Goal: Information Seeking & Learning: Find specific fact

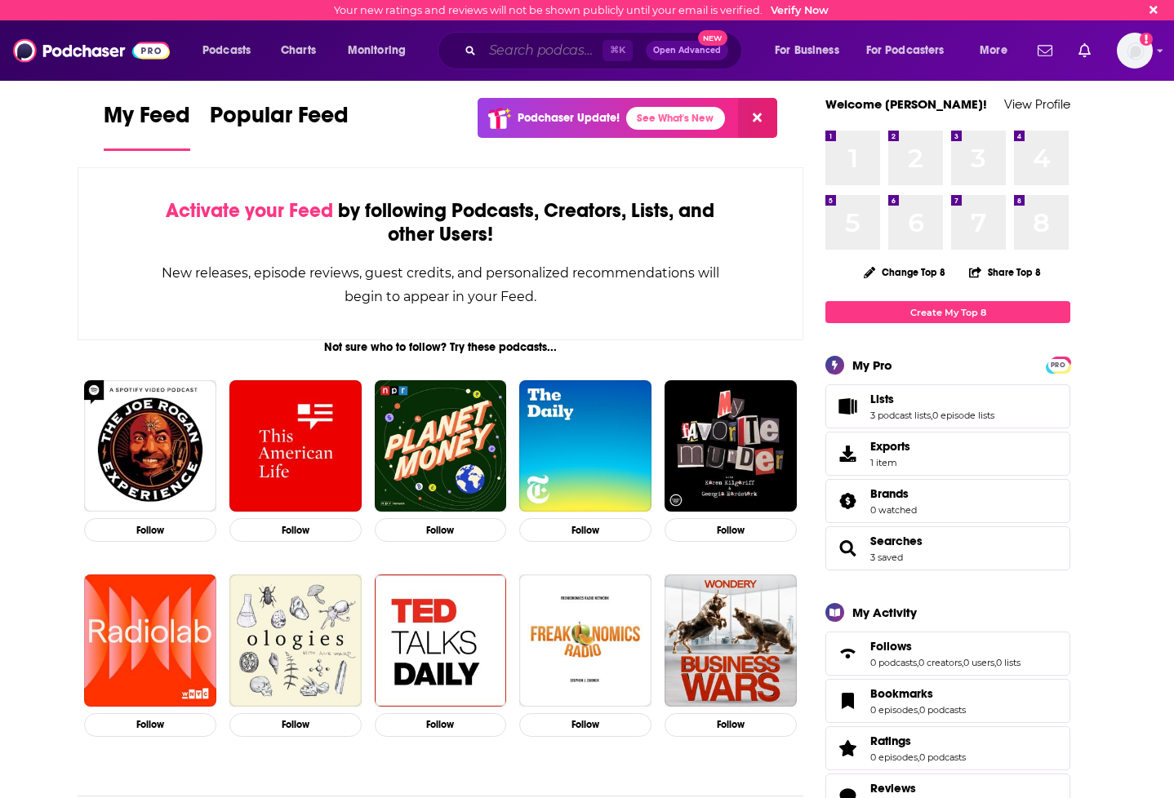
click at [531, 55] on input "Search podcasts, credits, & more..." at bounding box center [542, 51] width 120 height 26
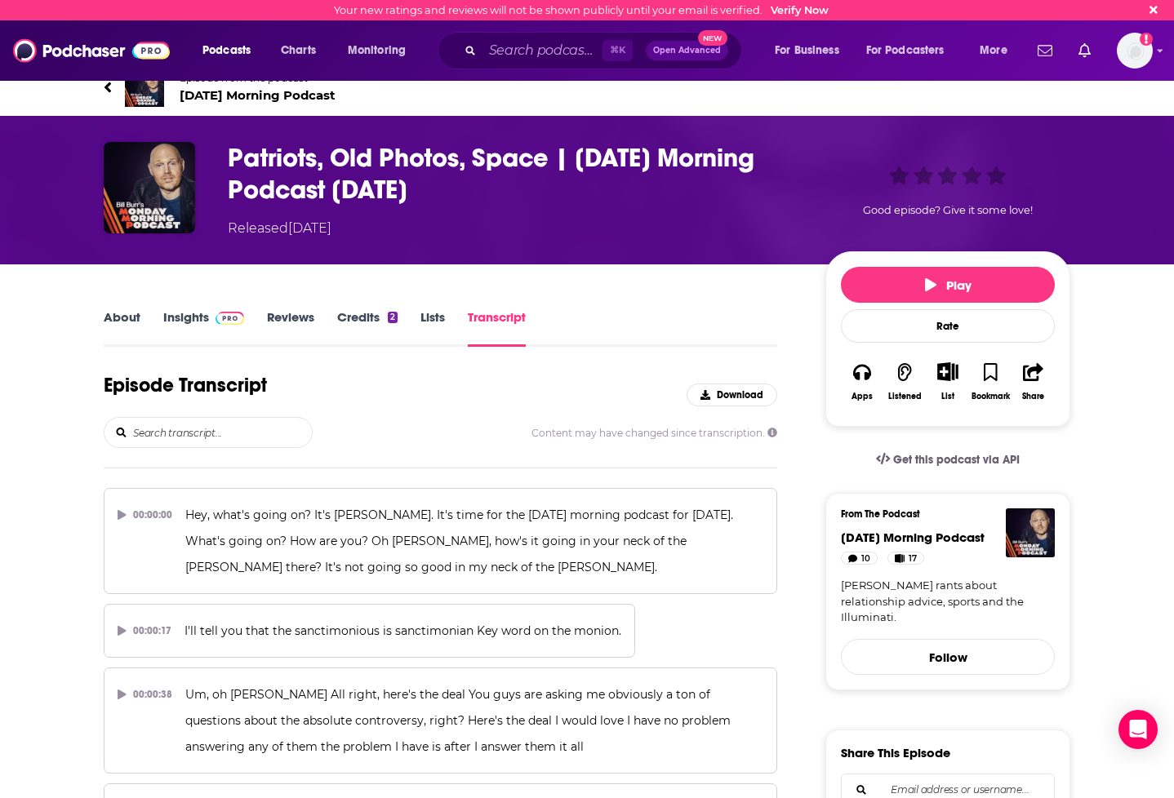
click at [226, 437] on input "search" at bounding box center [221, 432] width 180 height 29
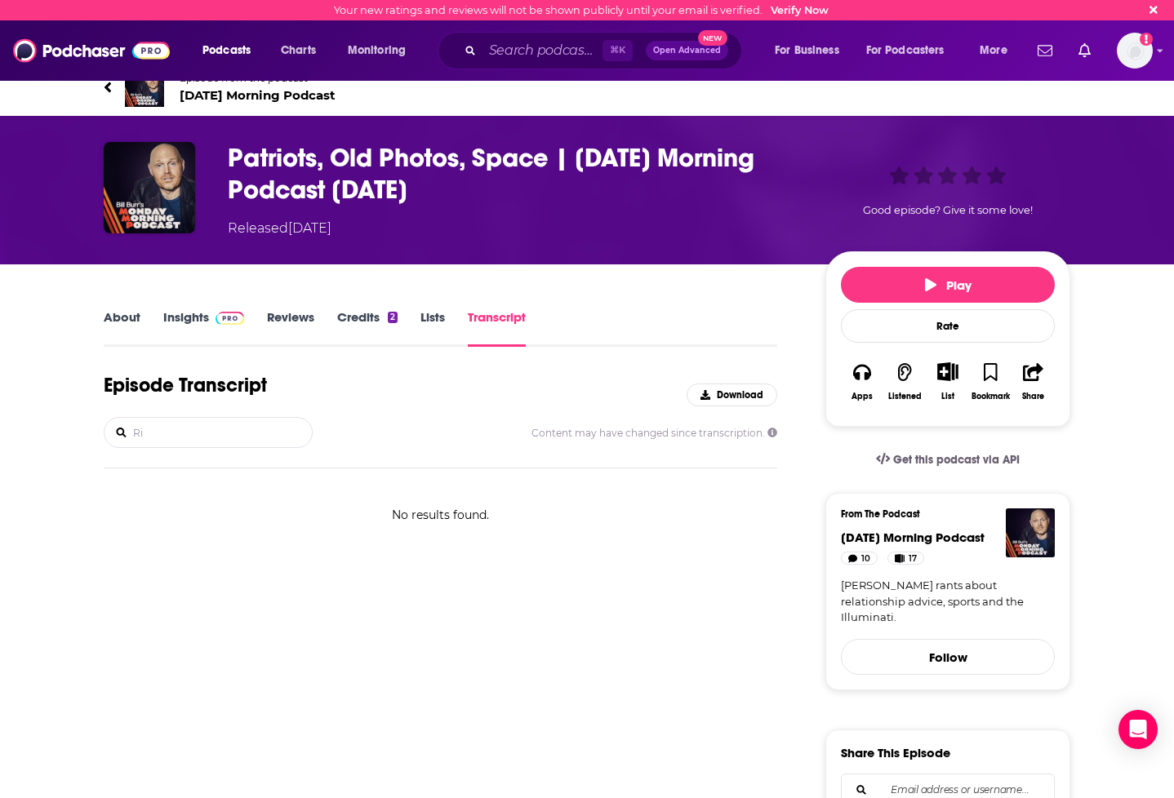
type input "R"
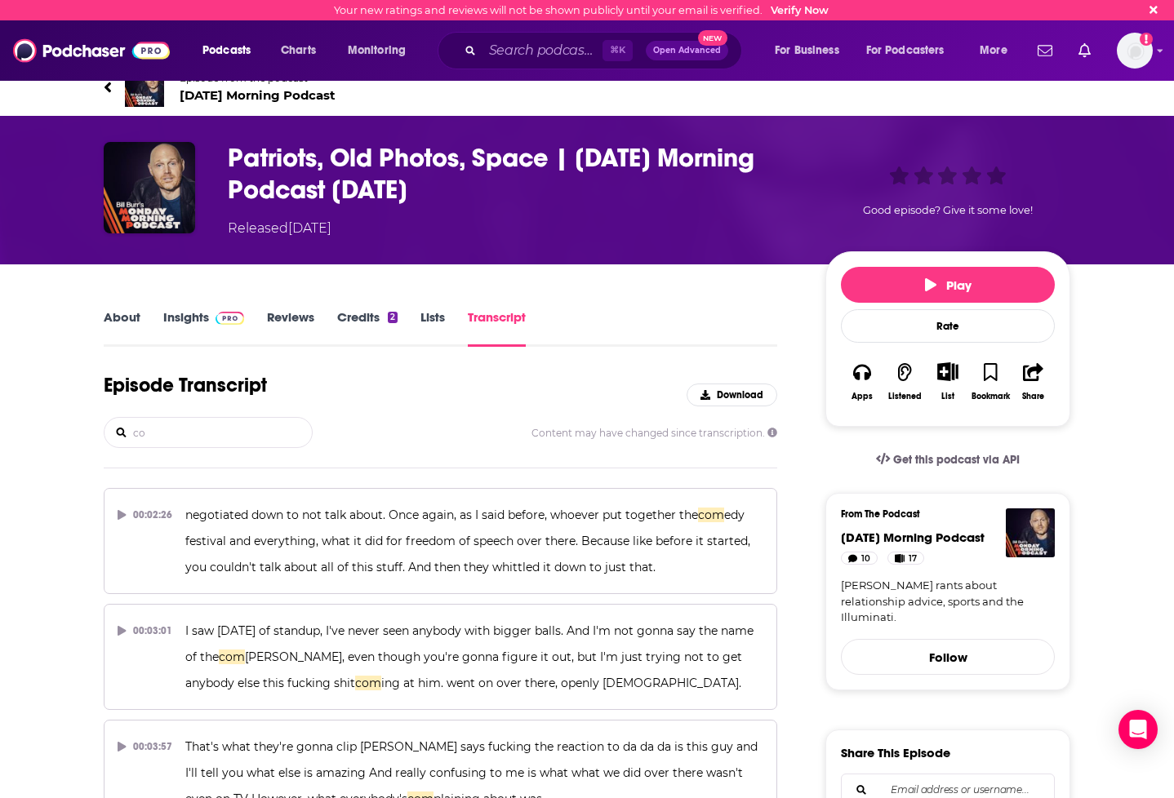
type input "c"
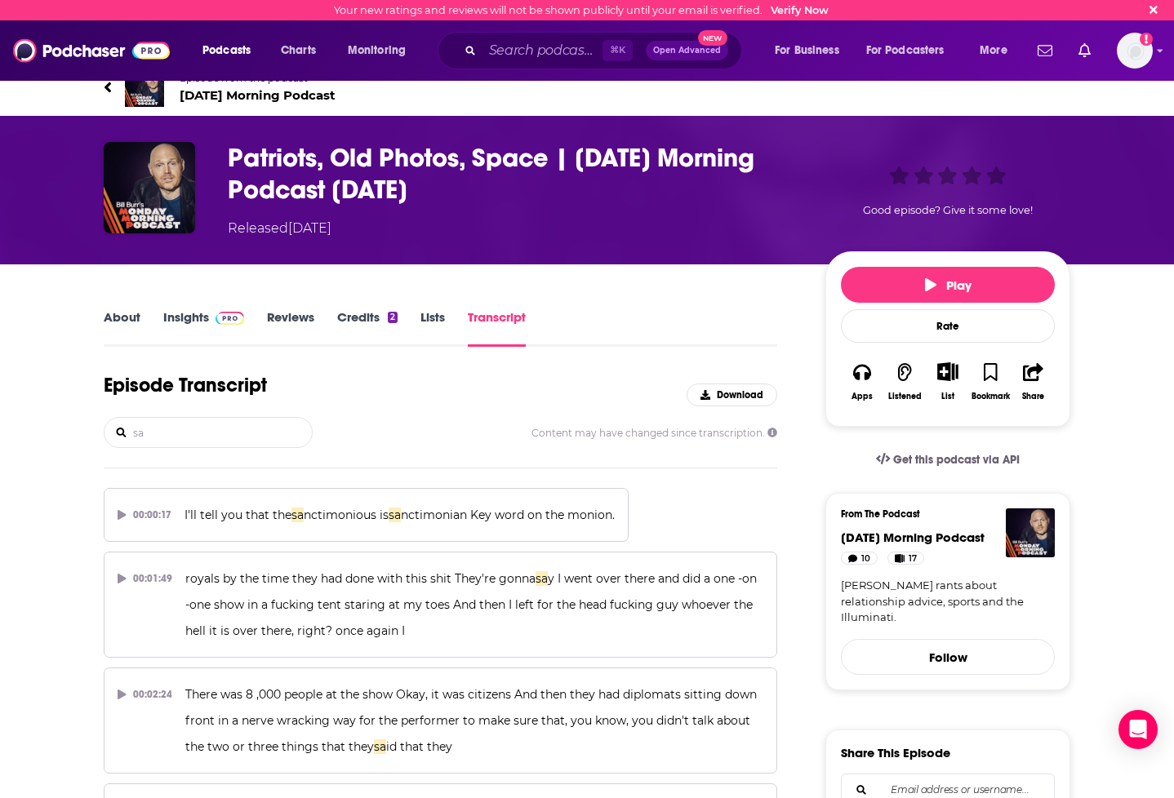
type input "s"
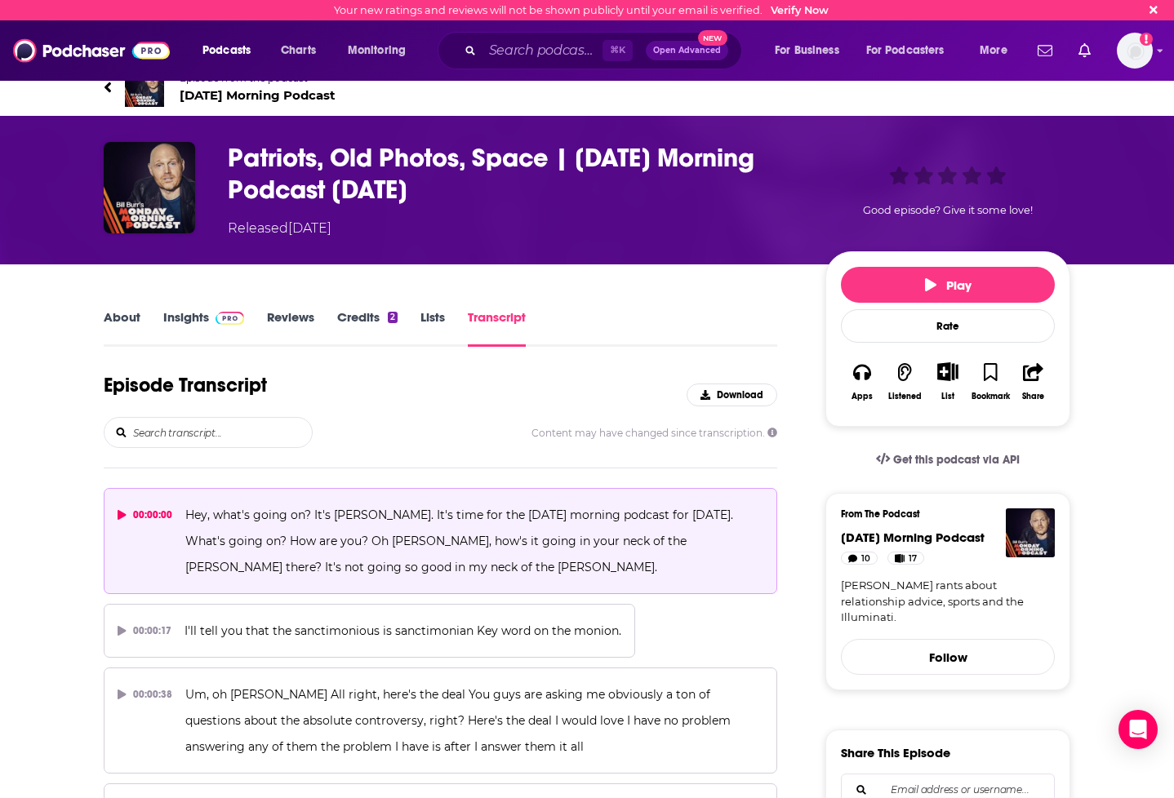
click at [113, 508] on button "00:00:00 Hey, what's going on? It's [PERSON_NAME]. It's time for the [DATE] mor…" at bounding box center [440, 541] width 673 height 106
click at [119, 515] on icon at bounding box center [122, 515] width 8 height 10
